Goal: Task Accomplishment & Management: Complete application form

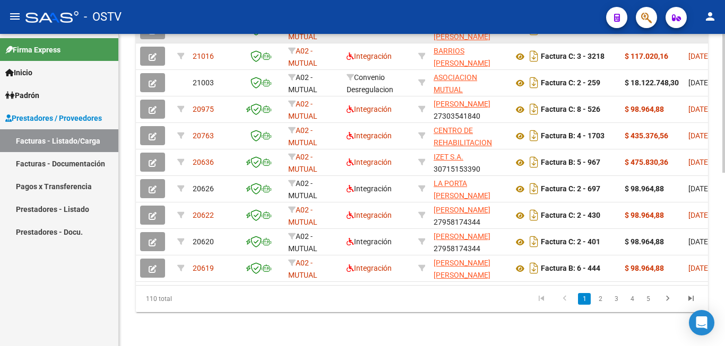
scroll to position [391, 0]
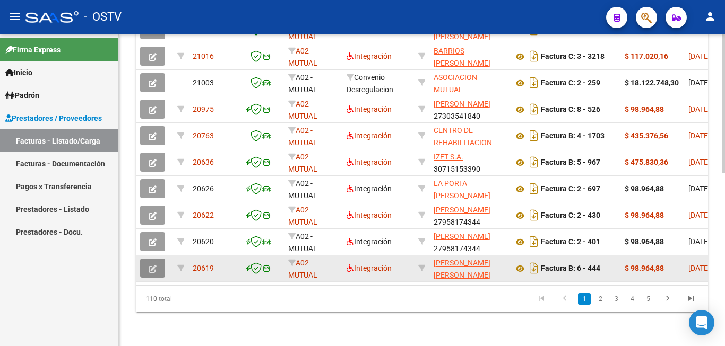
click at [154, 259] on button "button" at bounding box center [152, 268] width 25 height 19
click at [155, 265] on icon "button" at bounding box center [153, 269] width 8 height 8
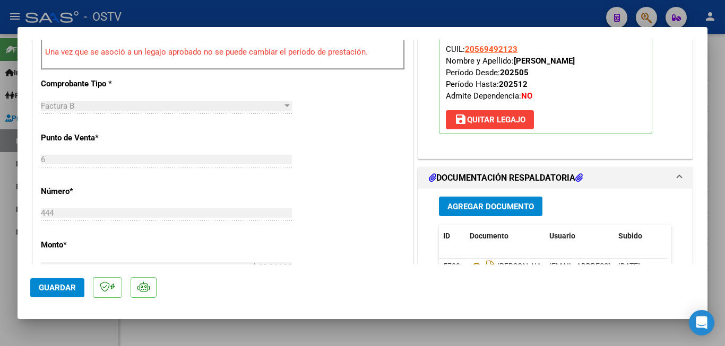
scroll to position [424, 0]
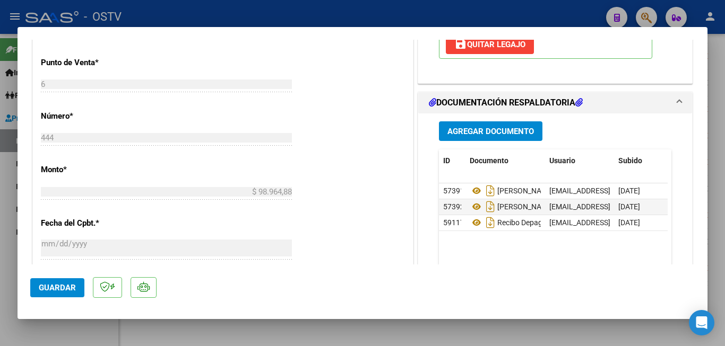
type input "$ 0,00"
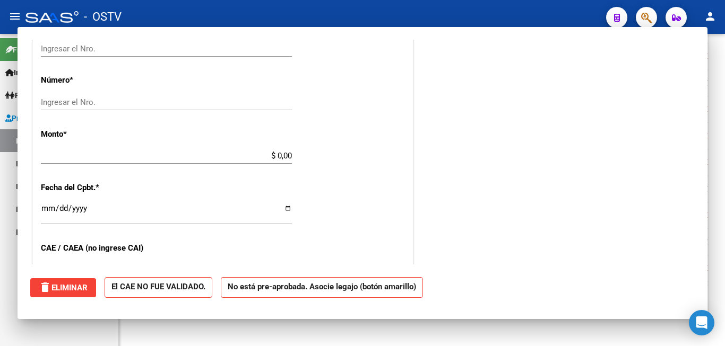
scroll to position [0, 0]
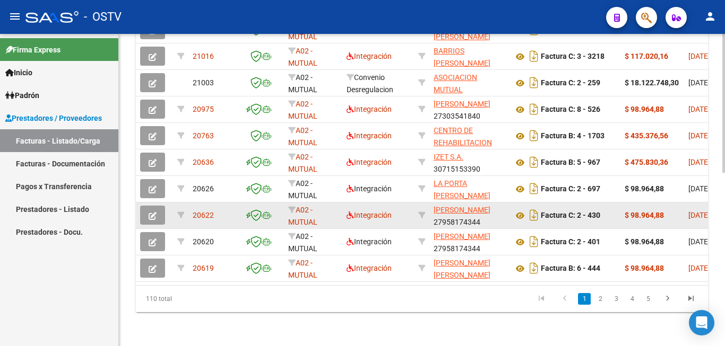
click at [155, 212] on icon "button" at bounding box center [153, 216] width 8 height 8
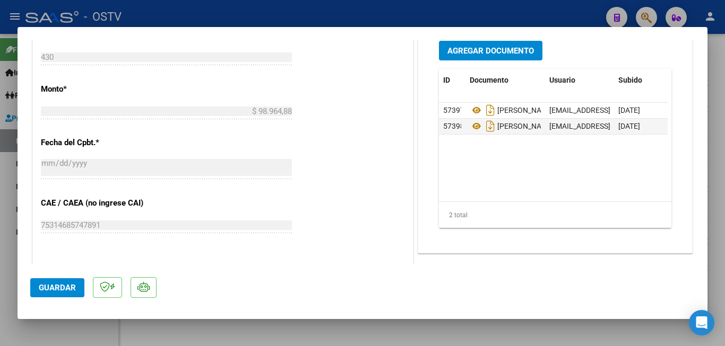
scroll to position [530, 0]
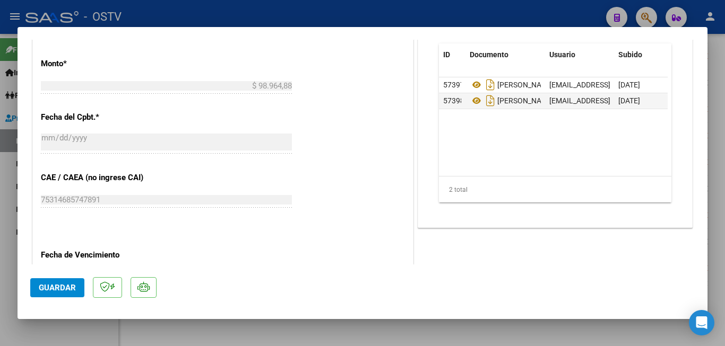
type input "$ 0,00"
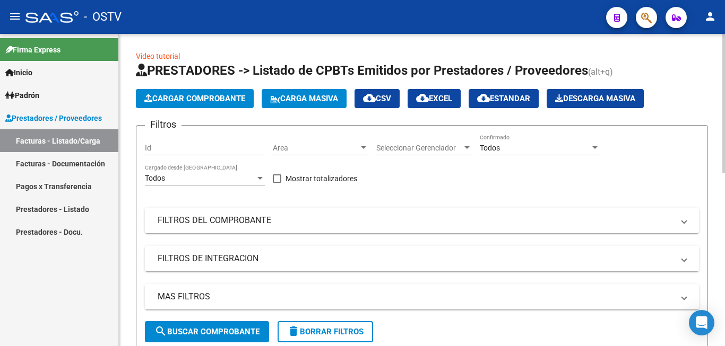
scroll to position [0, 0]
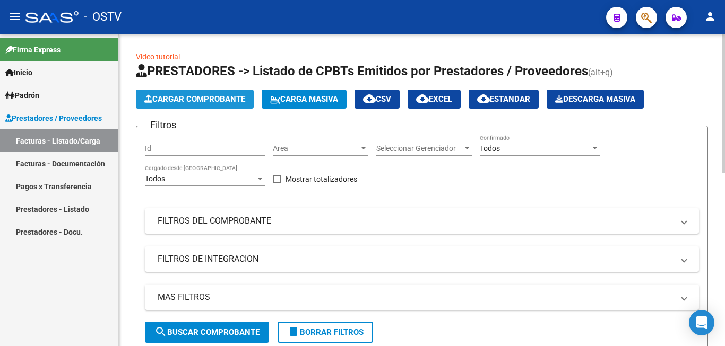
click at [207, 101] on span "Cargar Comprobante" at bounding box center [194, 99] width 101 height 10
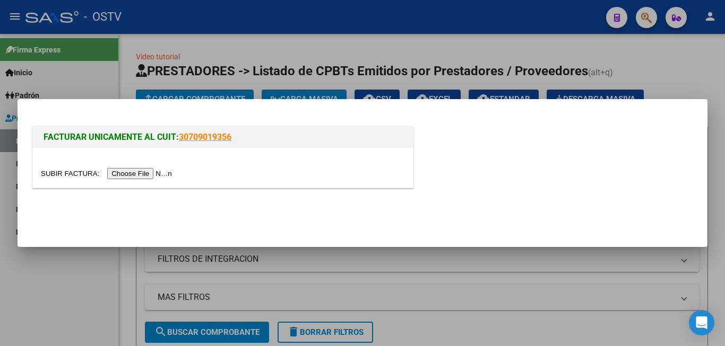
click at [159, 178] on input "file" at bounding box center [108, 173] width 134 height 11
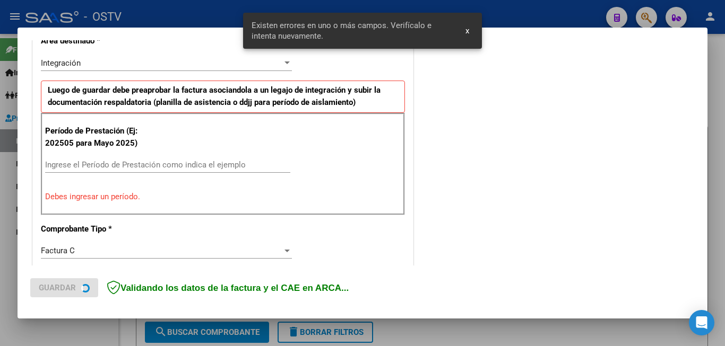
scroll to position [257, 0]
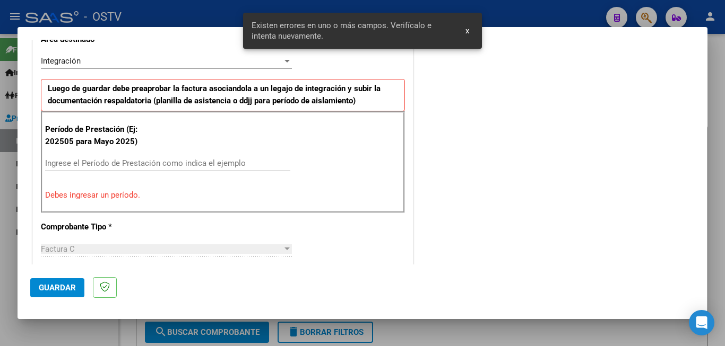
click at [211, 163] on input "Ingrese el Período de Prestación como indica el ejemplo" at bounding box center [167, 164] width 245 height 10
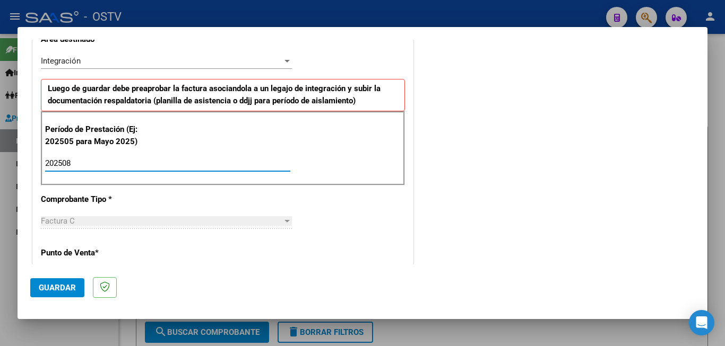
type input "202508"
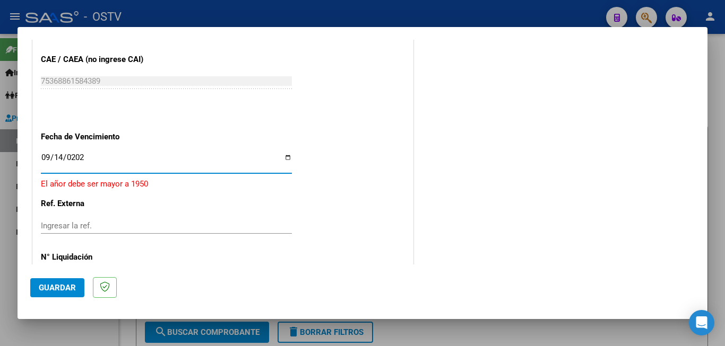
type input "[DATE]"
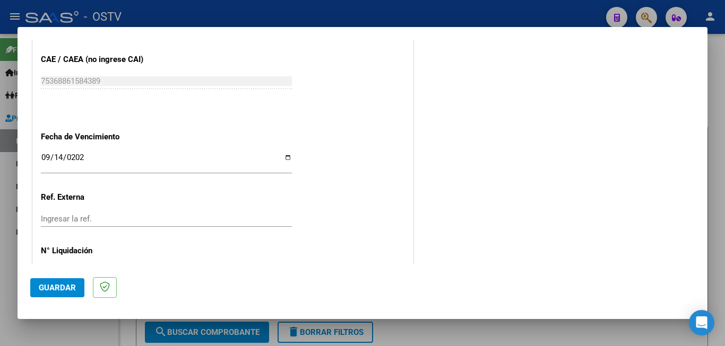
scroll to position [0, 0]
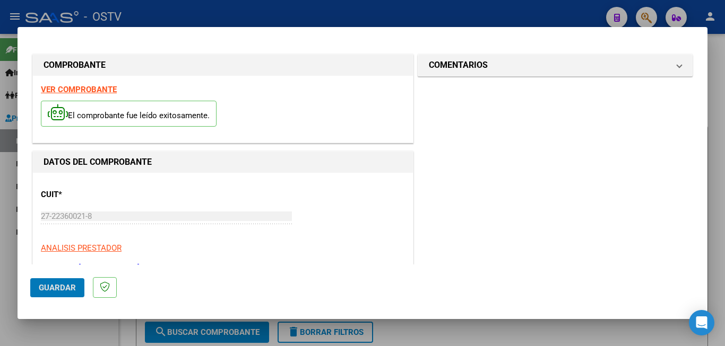
click at [30, 278] on button "Guardar" at bounding box center [57, 287] width 54 height 19
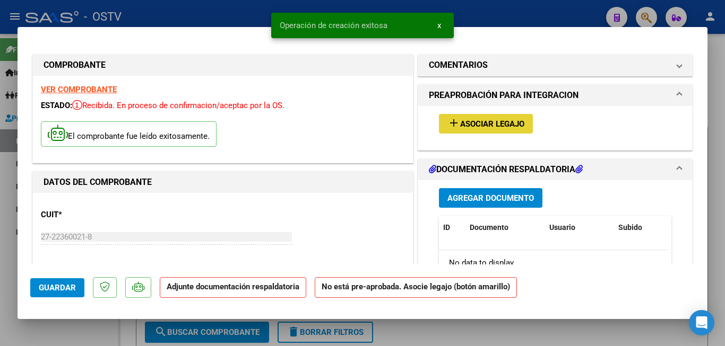
click at [497, 123] on span "Asociar Legajo" at bounding box center [492, 124] width 64 height 10
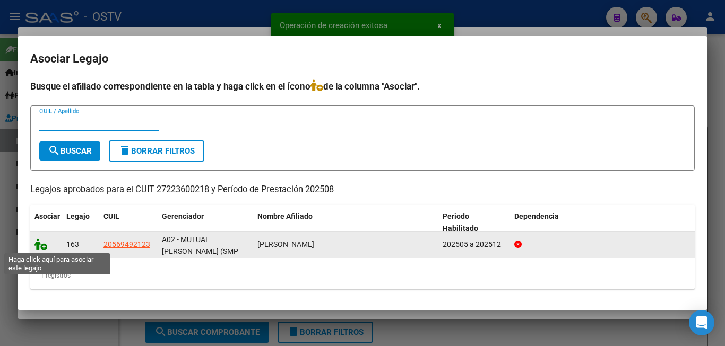
click at [46, 246] on icon at bounding box center [40, 245] width 13 height 12
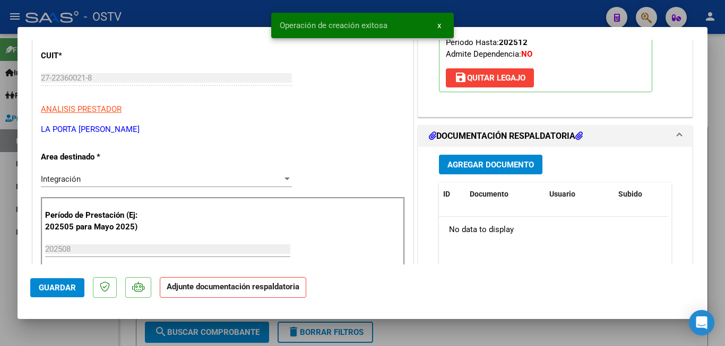
scroll to position [212, 0]
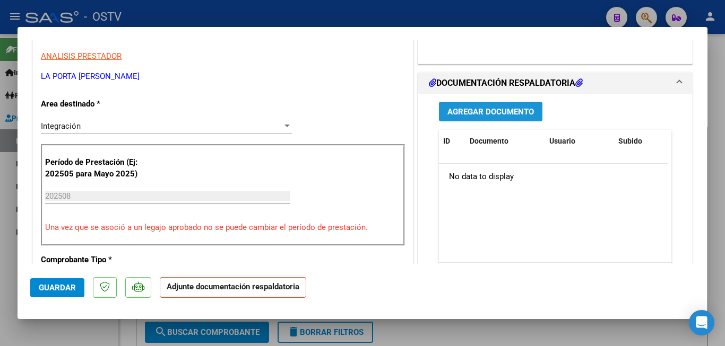
click at [482, 117] on button "Agregar Documento" at bounding box center [490, 112] width 103 height 20
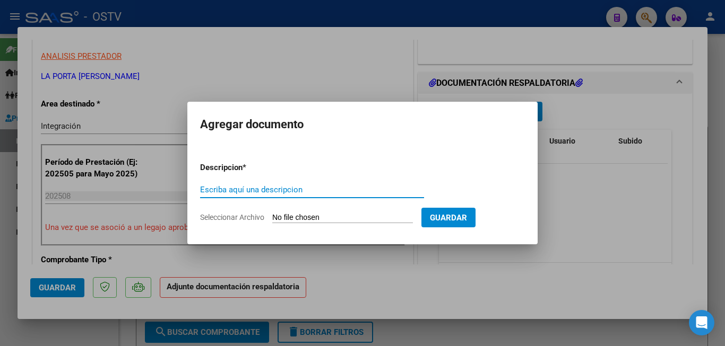
click at [306, 193] on input "Escriba aquí una descripcion" at bounding box center [312, 190] width 224 height 10
type input "LA PORTA FC 725"
click at [341, 212] on form "Descripcion * LA PORTA FC 725 Escriba aquí una descripcion Seleccionar Archivo …" at bounding box center [362, 192] width 325 height 77
click at [341, 214] on input "Seleccionar Archivo" at bounding box center [342, 218] width 141 height 10
type input "C:\fakepath\LA PORTA FC 725.pdf"
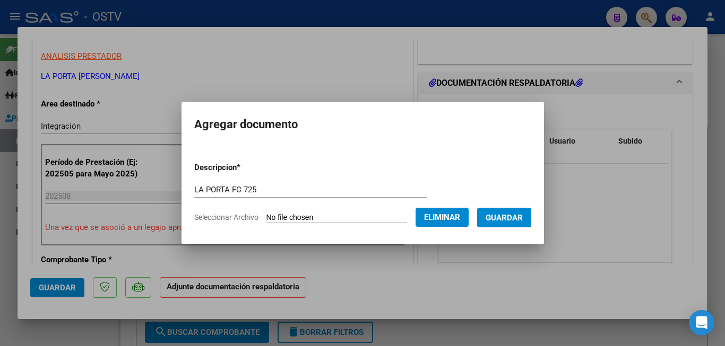
click at [511, 223] on button "Guardar" at bounding box center [504, 218] width 54 height 20
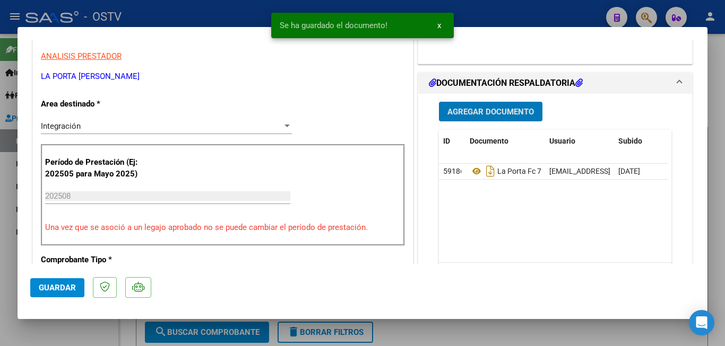
click at [487, 108] on span "Agregar Documento" at bounding box center [490, 112] width 86 height 10
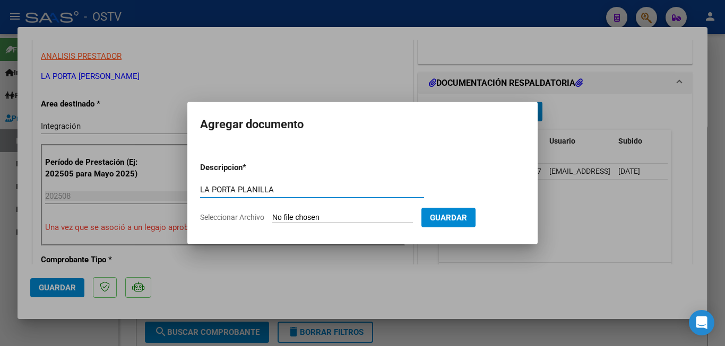
type input "LA PORTA PLANILLA"
click at [344, 219] on input "Seleccionar Archivo" at bounding box center [342, 218] width 141 height 10
type input "C:\fakepath\LA PORTA PLANILLA.pdf"
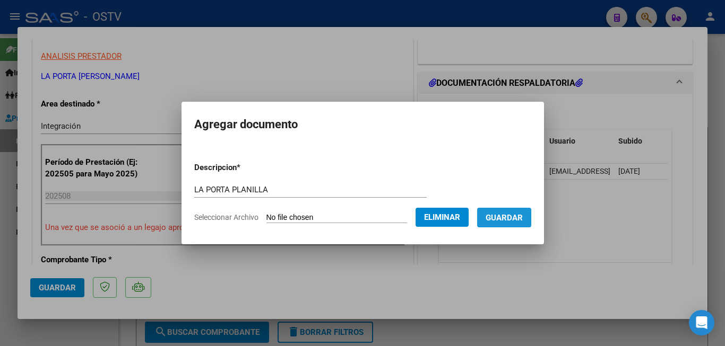
click at [503, 224] on button "Guardar" at bounding box center [504, 218] width 54 height 20
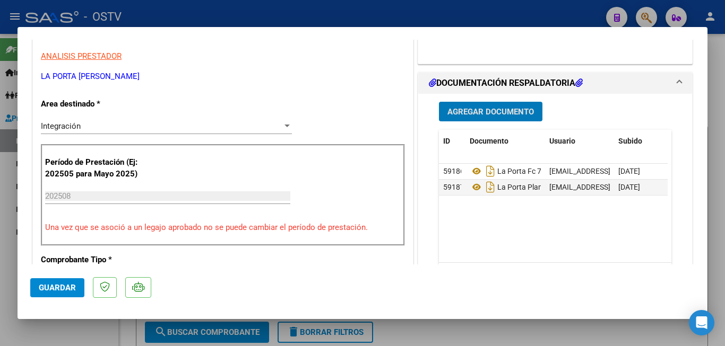
drag, startPoint x: 57, startPoint y: 286, endPoint x: 63, endPoint y: 285, distance: 5.5
click at [57, 285] on span "Guardar" at bounding box center [57, 288] width 37 height 10
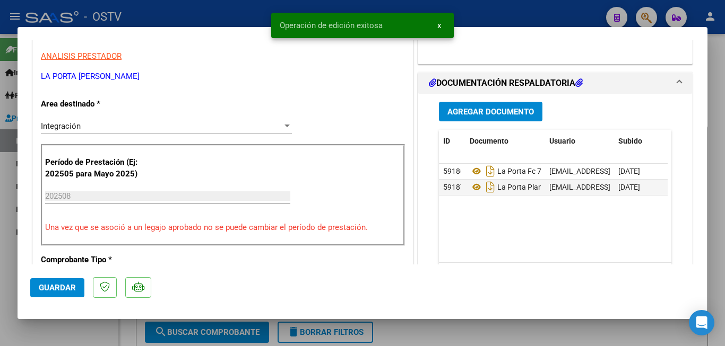
type input "$ 0,00"
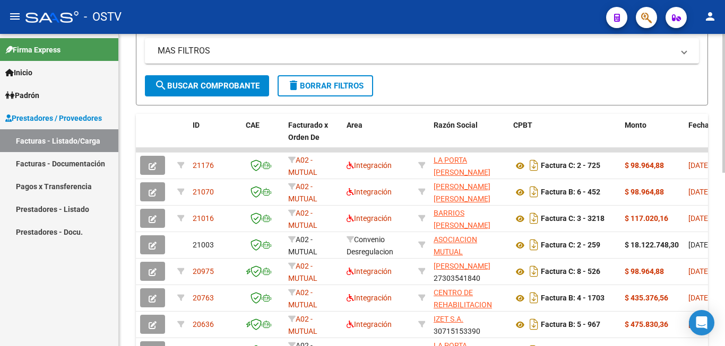
scroll to position [265, 0]
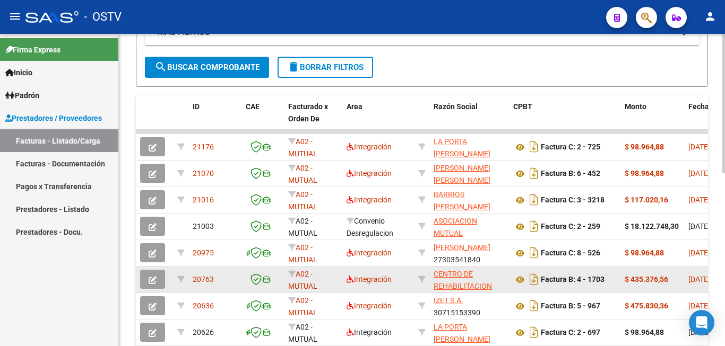
click at [159, 281] on button "button" at bounding box center [152, 279] width 25 height 19
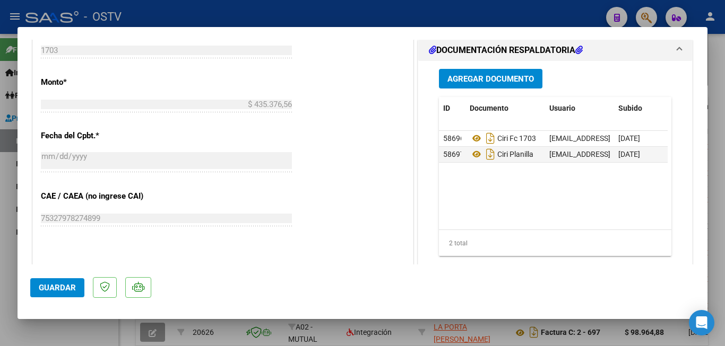
scroll to position [530, 0]
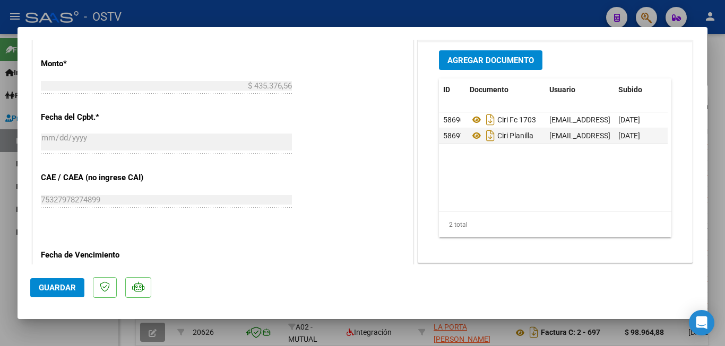
type input "$ 0,00"
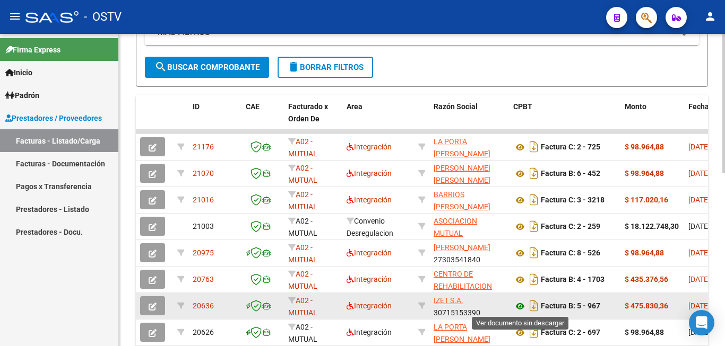
click at [517, 307] on icon at bounding box center [520, 306] width 14 height 13
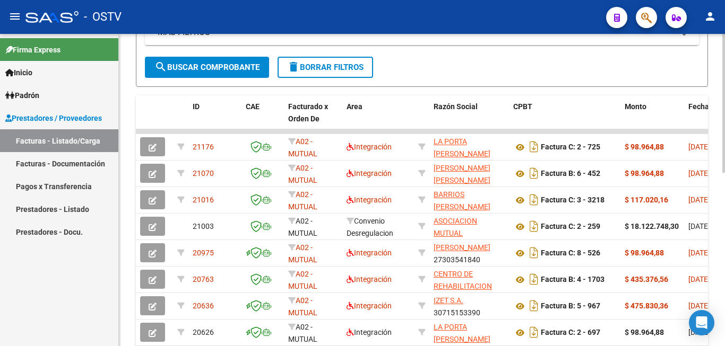
click at [175, 68] on span "search Buscar Comprobante" at bounding box center [206, 68] width 105 height 10
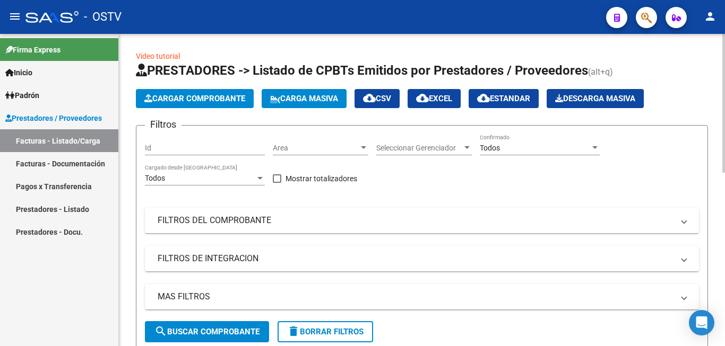
scroll to position [0, 0]
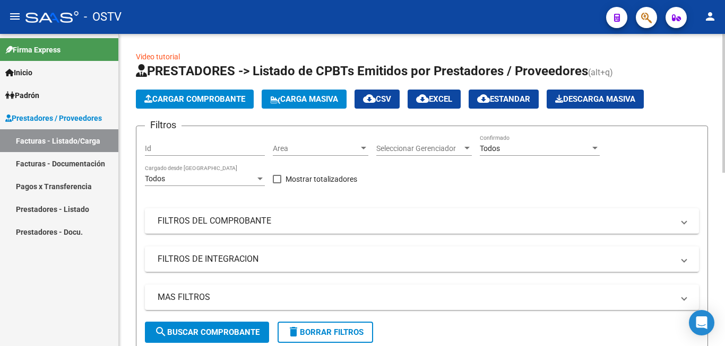
click at [194, 102] on span "Cargar Comprobante" at bounding box center [194, 99] width 101 height 10
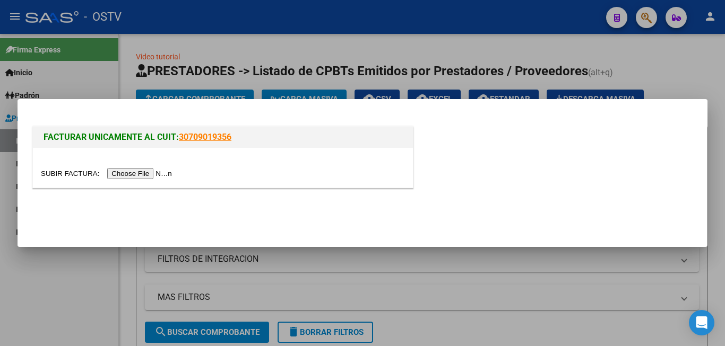
click at [162, 174] on input "file" at bounding box center [108, 173] width 134 height 11
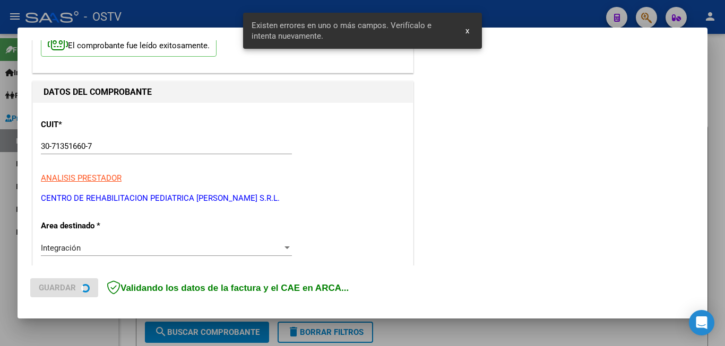
scroll to position [257, 0]
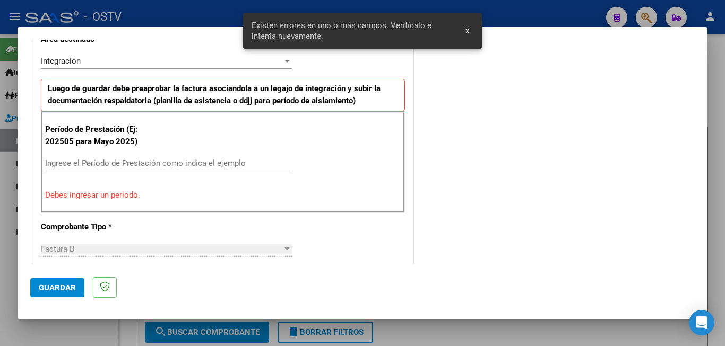
click at [119, 159] on input "Ingrese el Período de Prestación como indica el ejemplo" at bounding box center [167, 164] width 245 height 10
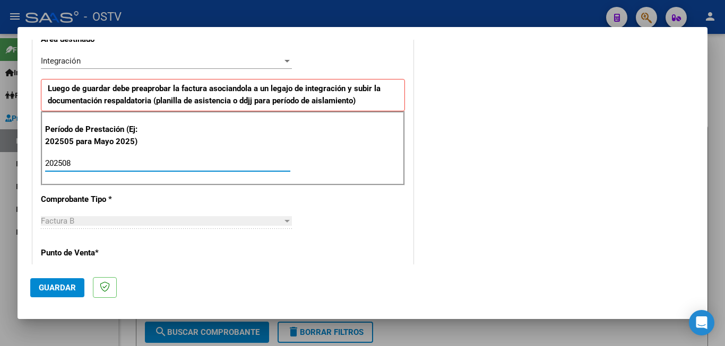
type input "202508"
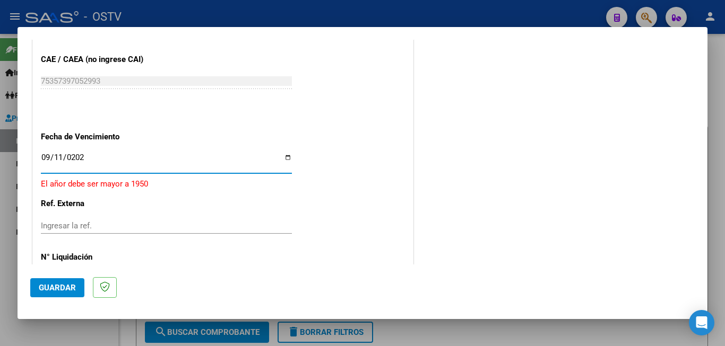
type input "[DATE]"
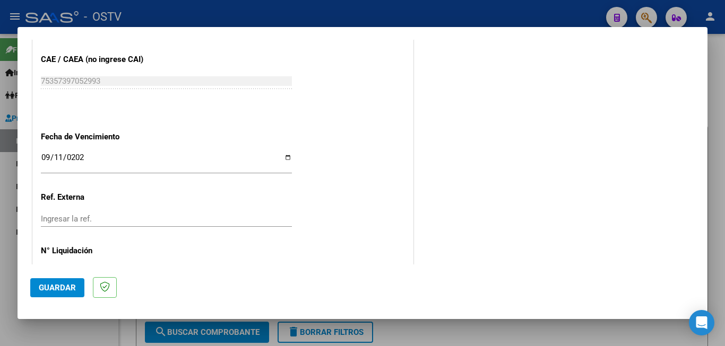
scroll to position [0, 0]
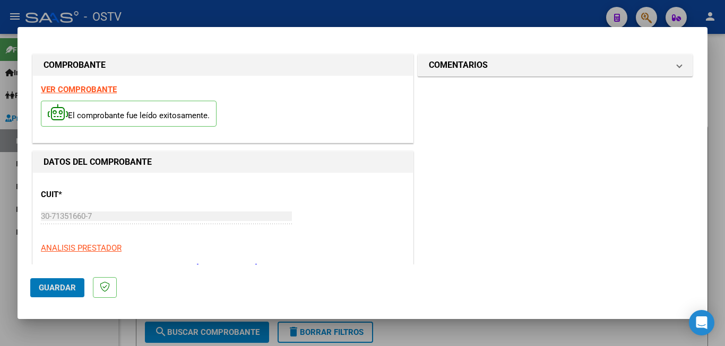
click at [30, 278] on button "Guardar" at bounding box center [57, 287] width 54 height 19
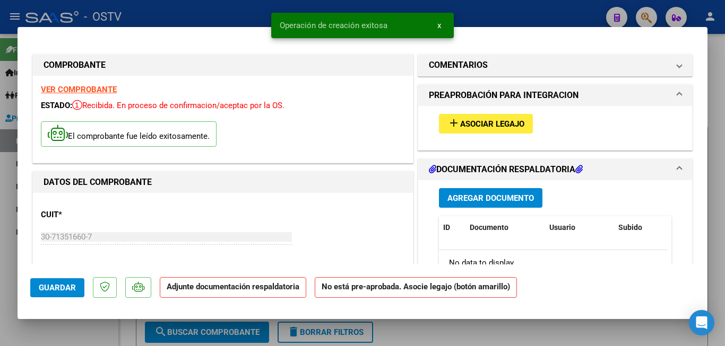
click at [480, 117] on button "add Asociar Legajo" at bounding box center [486, 124] width 94 height 20
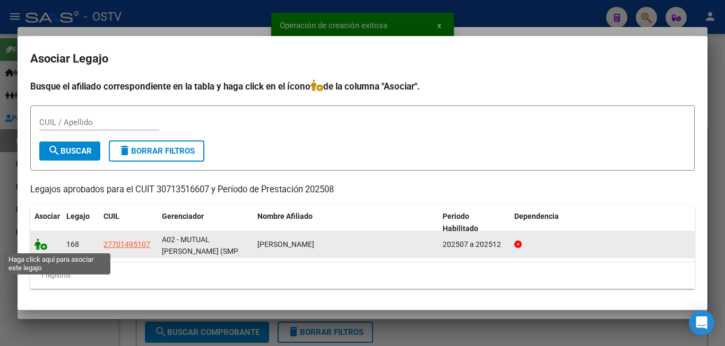
click at [41, 245] on icon at bounding box center [40, 245] width 13 height 12
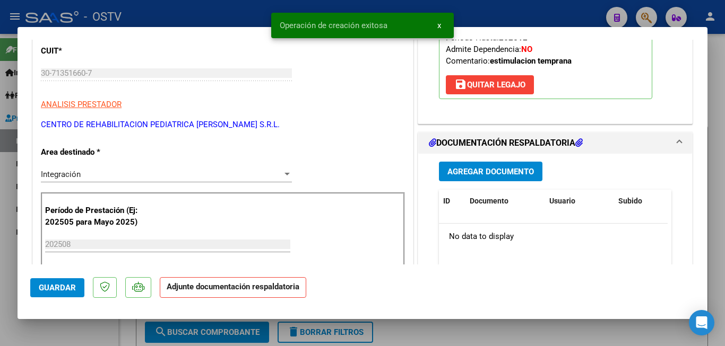
scroll to position [212, 0]
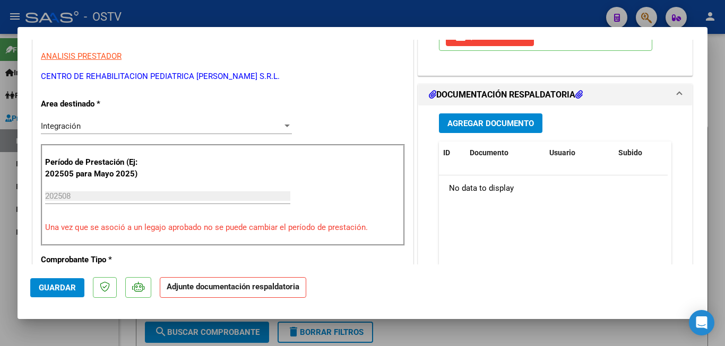
click at [478, 136] on div "Agregar Documento ID Documento Usuario Subido Acción No data to display 0 total…" at bounding box center [555, 212] width 248 height 212
click at [480, 128] on span "Agregar Documento" at bounding box center [490, 124] width 86 height 10
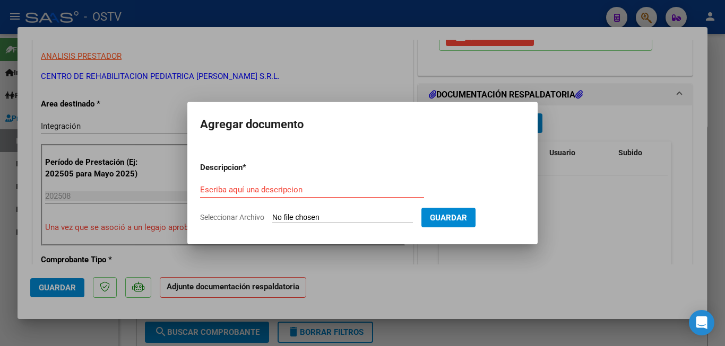
click at [322, 220] on input "Seleccionar Archivo" at bounding box center [342, 218] width 141 height 10
type input "C:\fakepath\CIRI FC 1728.pdf"
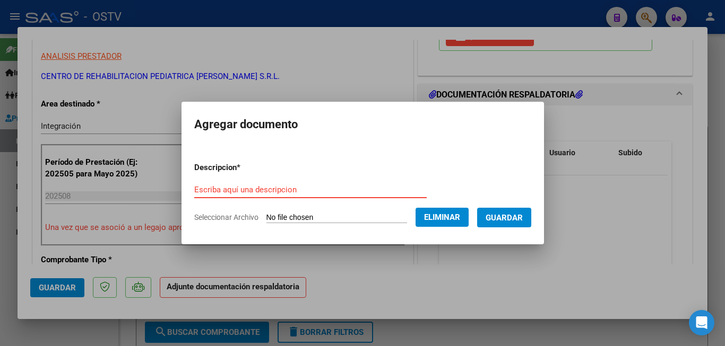
click at [303, 189] on input "Escriba aquí una descripcion" at bounding box center [310, 190] width 232 height 10
type input "CIRI FC 1728"
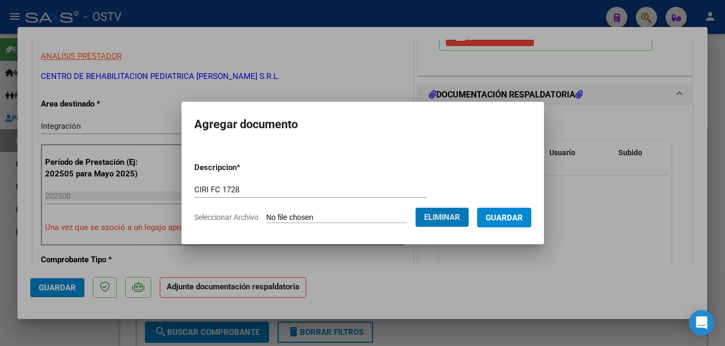
click at [517, 215] on span "Guardar" at bounding box center [503, 218] width 37 height 10
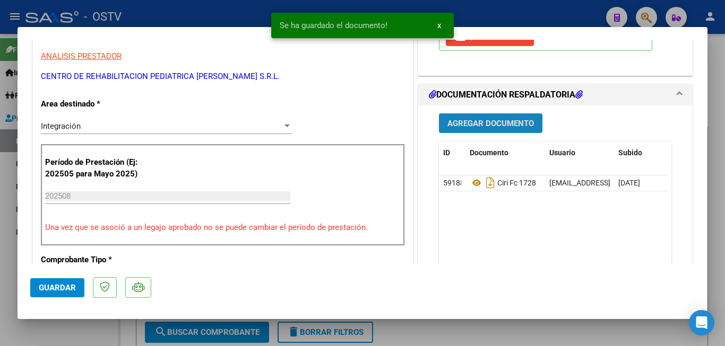
click at [480, 119] on span "Agregar Documento" at bounding box center [490, 124] width 86 height 10
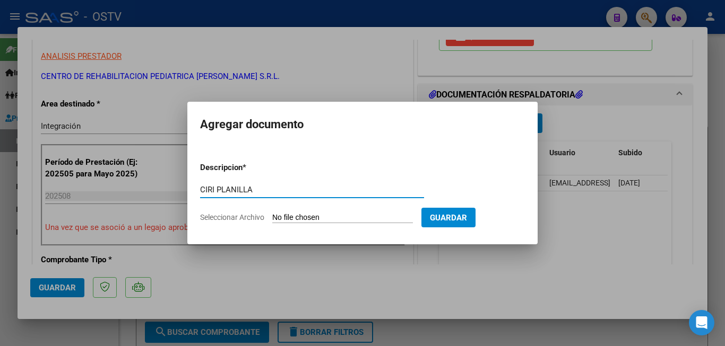
type input "CIRI PLANILLA"
click at [327, 219] on input "Seleccionar Archivo" at bounding box center [342, 218] width 141 height 10
type input "C:\fakepath\CIRI PLANILLA.pdf"
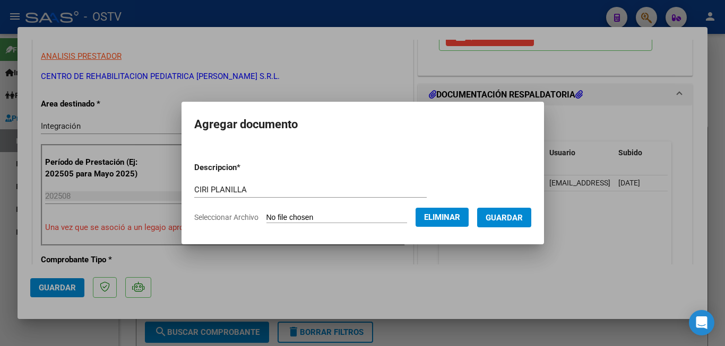
click at [508, 221] on span "Guardar" at bounding box center [503, 218] width 37 height 10
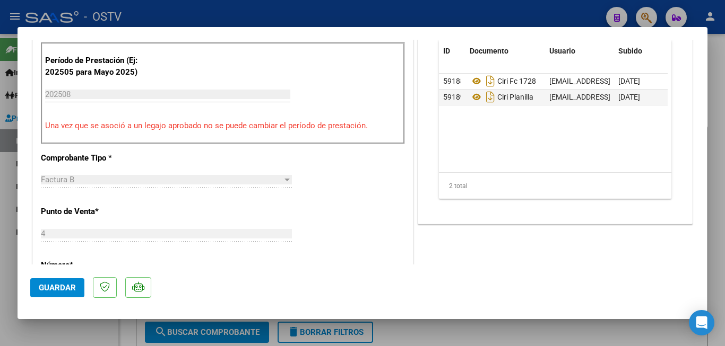
scroll to position [318, 0]
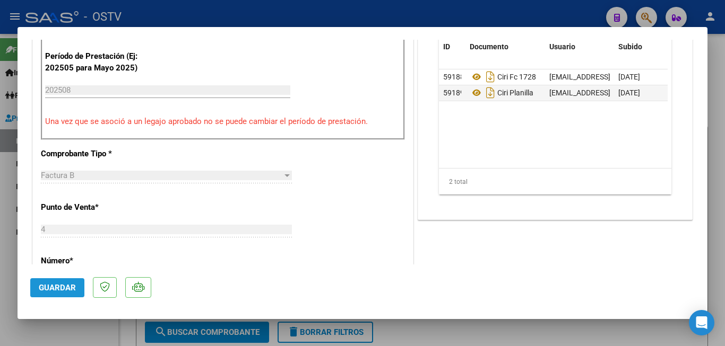
drag, startPoint x: 46, startPoint y: 288, endPoint x: 51, endPoint y: 284, distance: 6.5
click at [51, 284] on span "Guardar" at bounding box center [57, 288] width 37 height 10
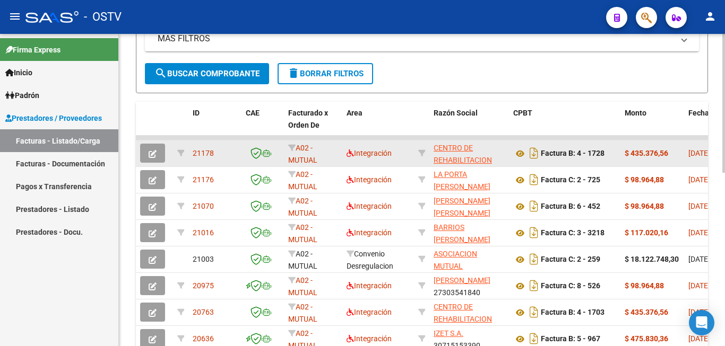
scroll to position [265, 0]
